Goal: Task Accomplishment & Management: Complete application form

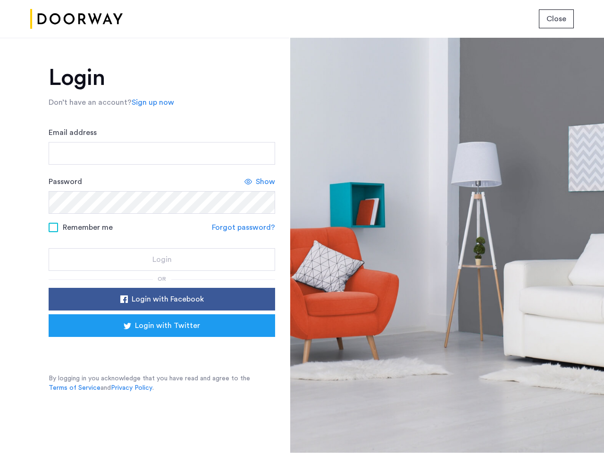
click at [556, 19] on span "Close" at bounding box center [556, 18] width 20 height 11
click at [150, 102] on link "Sign up now" at bounding box center [153, 102] width 42 height 11
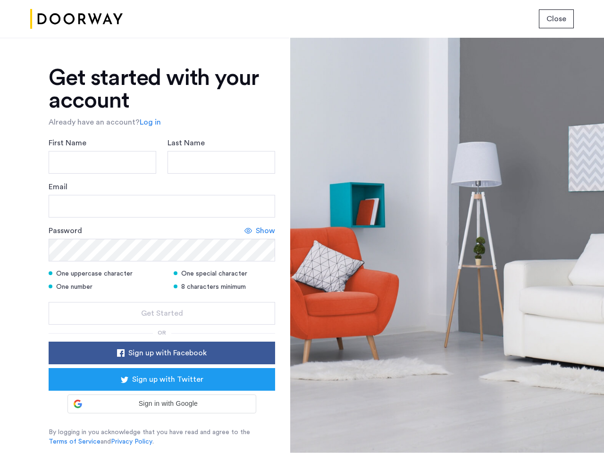
click at [245, 227] on icon at bounding box center [248, 231] width 8 height 8
click at [162, 299] on form "First Name Last Name Email Password Show One uppercase character One special ch…" at bounding box center [162, 230] width 226 height 187
click at [162, 325] on div "Get started with your account Already have an account? Log in First Name Last N…" at bounding box center [162, 257] width 226 height 380
